Goal: Find specific page/section: Find specific page/section

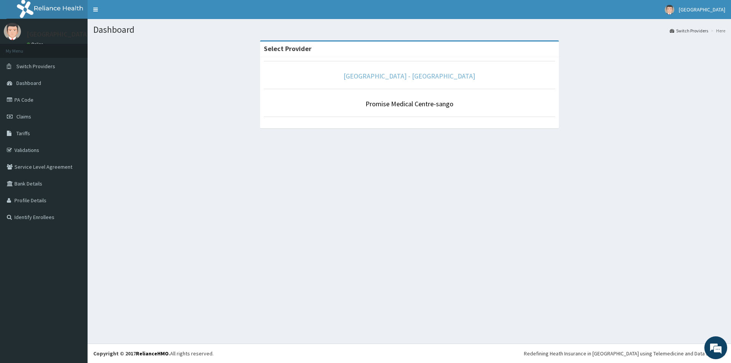
click at [451, 74] on link "[GEOGRAPHIC_DATA] - [GEOGRAPHIC_DATA]" at bounding box center [409, 76] width 132 height 9
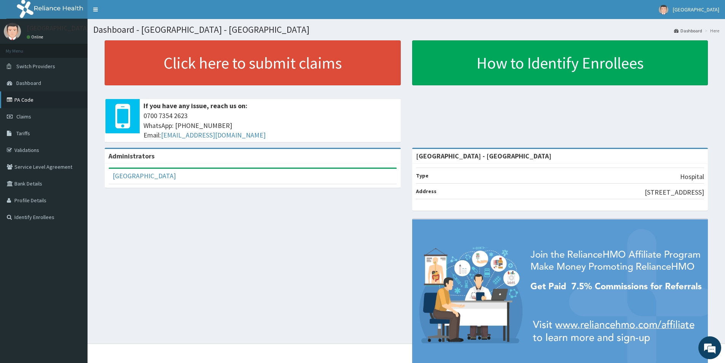
click at [40, 97] on link "PA Code" at bounding box center [44, 99] width 88 height 17
